Goal: Find specific page/section: Find specific page/section

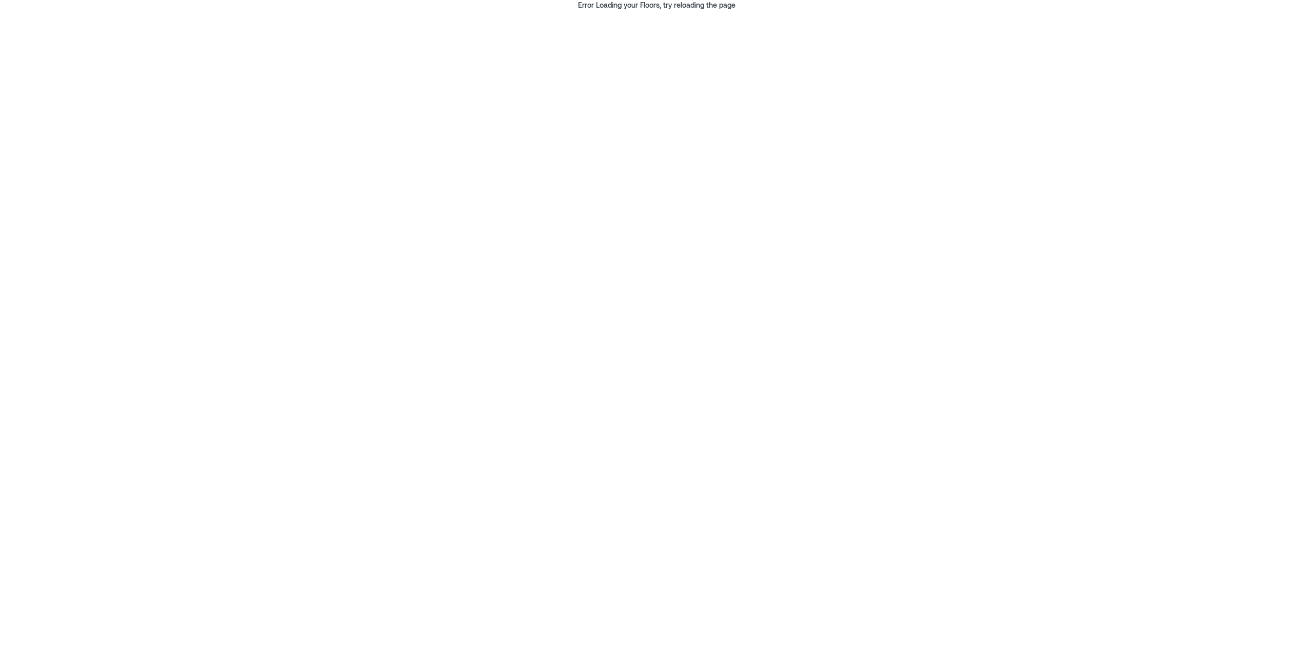
click at [673, 9] on div "Error Loading your Floors, try reloading the page" at bounding box center [656, 5] width 1313 height 10
copy body "Error Loading your Floors, try reloading the page"
